Goal: Entertainment & Leisure: Consume media (video, audio)

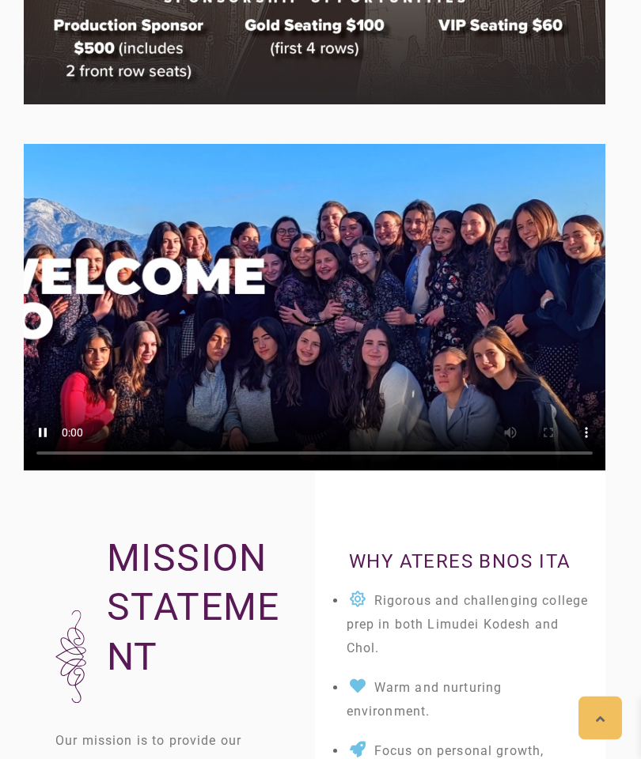
scroll to position [1606, 0]
click at [316, 294] on video at bounding box center [314, 307] width 581 height 327
click at [475, 343] on video at bounding box center [314, 307] width 581 height 327
click at [329, 305] on video at bounding box center [314, 307] width 581 height 327
click at [316, 297] on video at bounding box center [314, 307] width 581 height 327
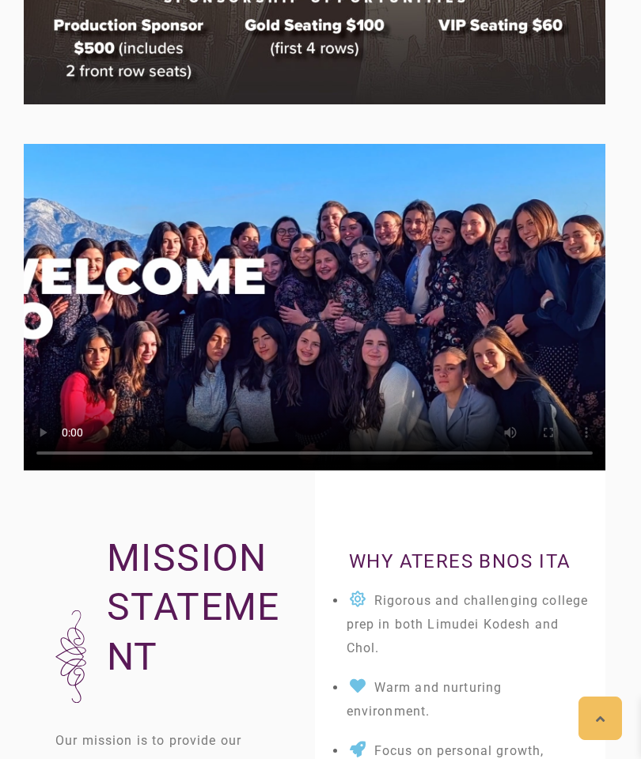
click at [320, 389] on video at bounding box center [314, 307] width 581 height 327
click at [124, 301] on video at bounding box center [314, 307] width 581 height 327
click at [106, 292] on video at bounding box center [314, 307] width 581 height 327
click at [97, 363] on video at bounding box center [314, 307] width 581 height 327
click at [134, 296] on video at bounding box center [314, 307] width 581 height 327
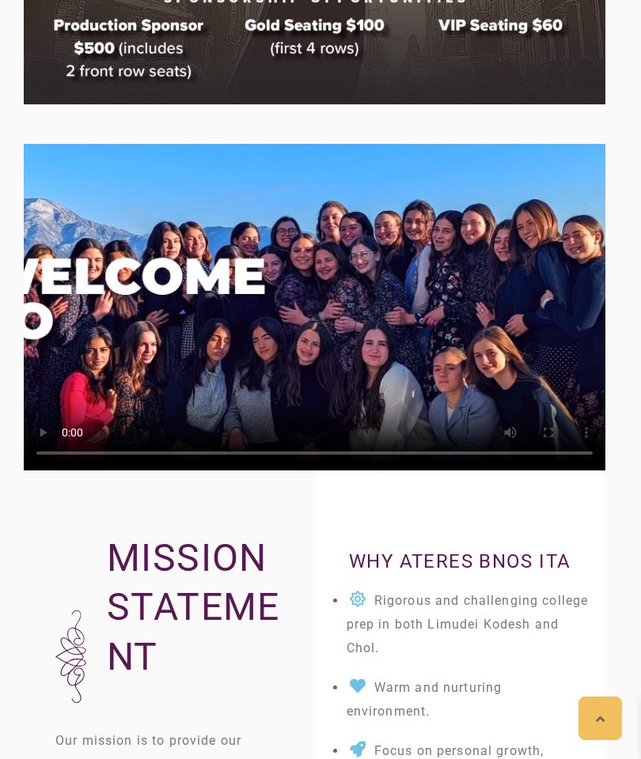
click at [109, 237] on video at bounding box center [314, 307] width 581 height 327
click at [119, 285] on video at bounding box center [314, 307] width 581 height 327
click at [309, 312] on video at bounding box center [314, 307] width 581 height 327
